Goal: Book appointment/travel/reservation

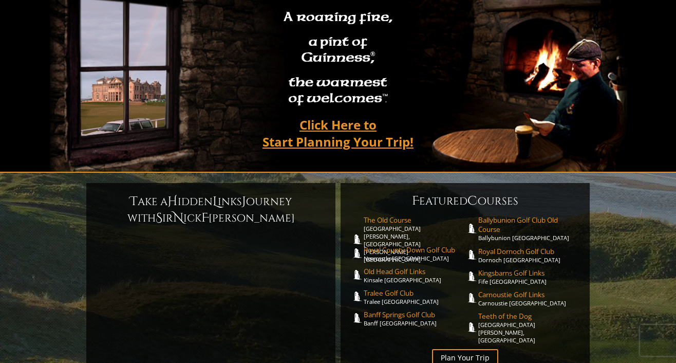
scroll to position [99, 0]
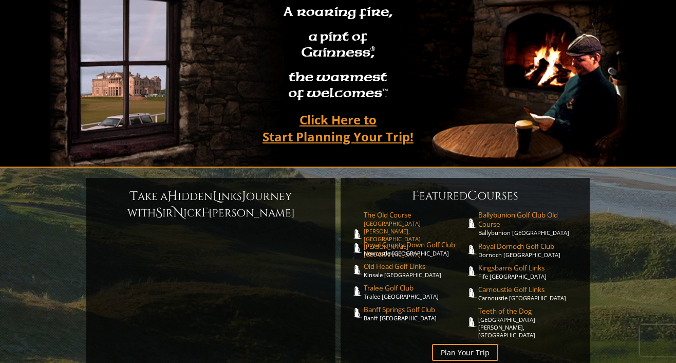
click at [407, 210] on span "The Old Course" at bounding box center [415, 214] width 102 height 9
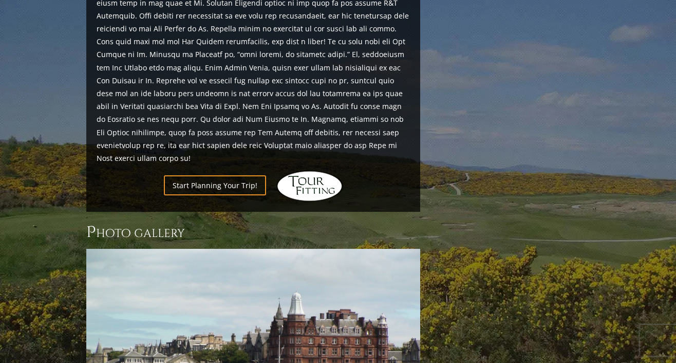
scroll to position [1261, 0]
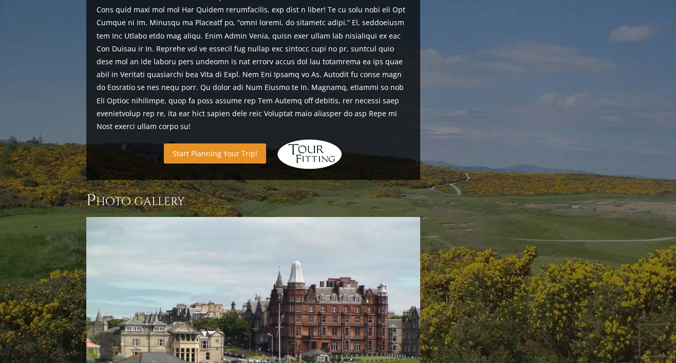
click at [218, 143] on link "Start Planning Your Trip!" at bounding box center [215, 153] width 102 height 20
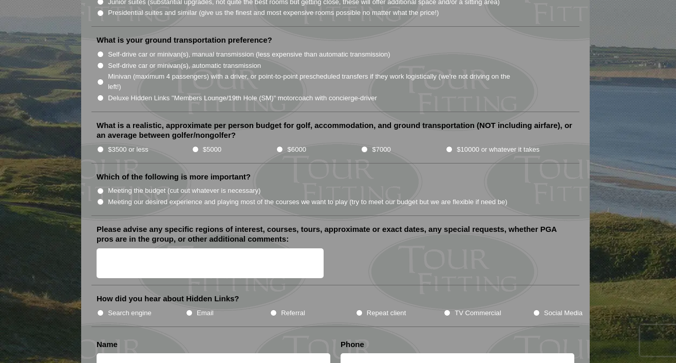
scroll to position [1091, 0]
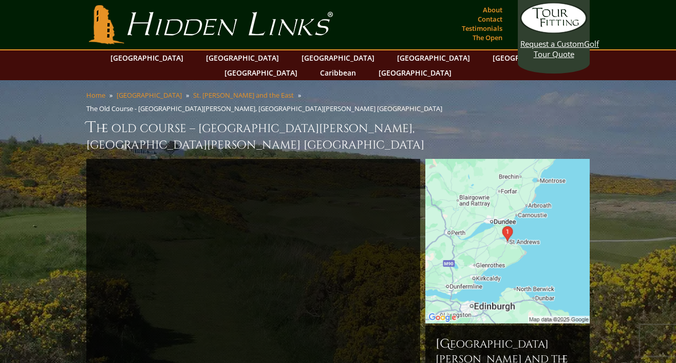
scroll to position [1261, 0]
